Goal: Information Seeking & Learning: Learn about a topic

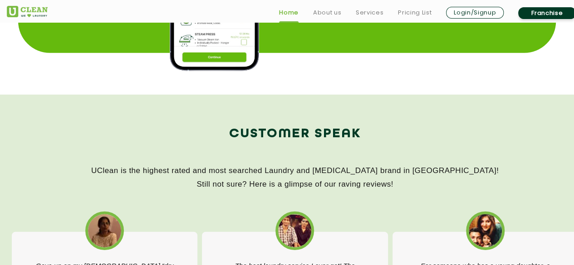
scroll to position [1360, 0]
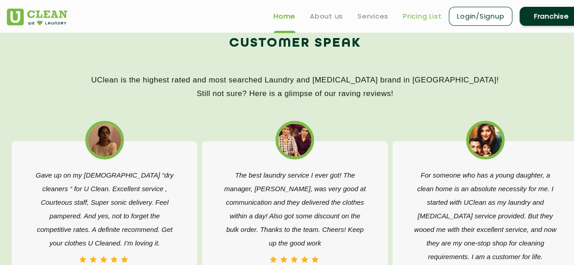
click at [424, 16] on link "Pricing List" at bounding box center [422, 16] width 39 height 11
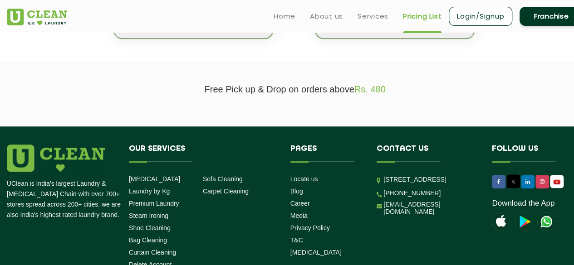
scroll to position [227, 0]
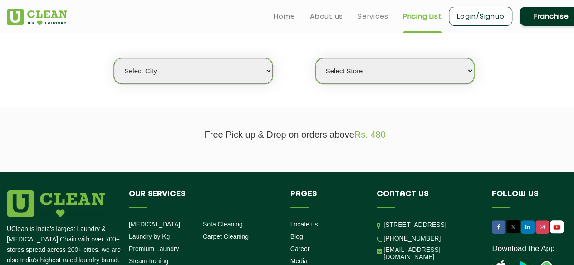
click at [217, 74] on select "Select city [GEOGRAPHIC_DATA] [GEOGRAPHIC_DATA] [GEOGRAPHIC_DATA] [GEOGRAPHIC_D…" at bounding box center [193, 71] width 159 height 26
select select "11"
click at [114, 58] on select "Select city [GEOGRAPHIC_DATA] [GEOGRAPHIC_DATA] [GEOGRAPHIC_DATA] [GEOGRAPHIC_D…" at bounding box center [193, 71] width 159 height 26
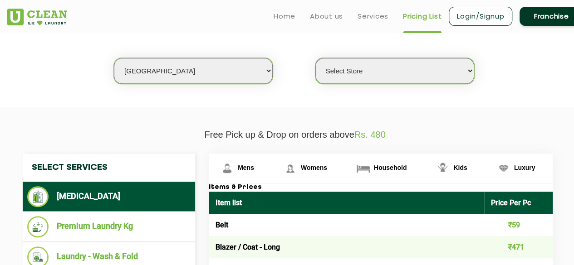
click at [411, 72] on select "Select Store [GEOGRAPHIC_DATA][PERSON_NAME] UClean Navalur UClean Chitlapakkam …" at bounding box center [394, 71] width 159 height 26
select select "408"
click at [315, 58] on select "Select Store [GEOGRAPHIC_DATA][PERSON_NAME] UClean Navalur UClean Chitlapakkam …" at bounding box center [394, 71] width 159 height 26
click at [305, 88] on section "We make Laundry affordable by charging you per kilo and not per piece. Our mont…" at bounding box center [287, 45] width 574 height 124
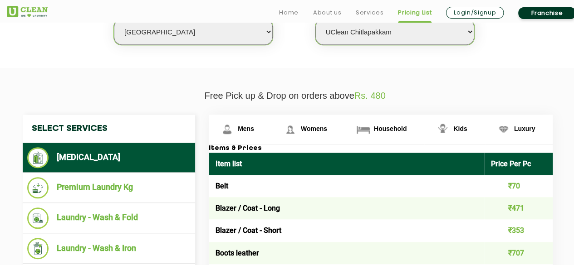
scroll to position [317, 0]
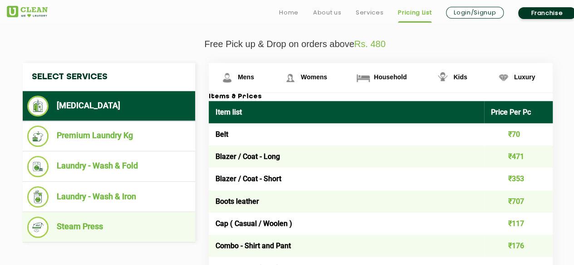
click at [94, 221] on li "Steam Press" at bounding box center [108, 227] width 163 height 21
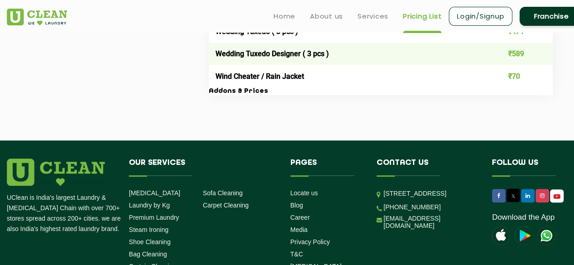
scroll to position [1950, 0]
